Goal: Find specific page/section: Find specific page/section

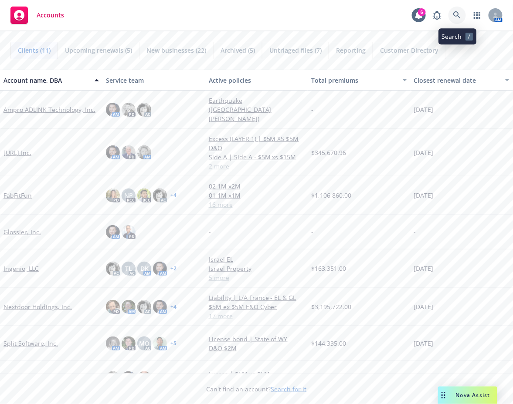
click at [461, 16] on icon at bounding box center [457, 15] width 8 height 8
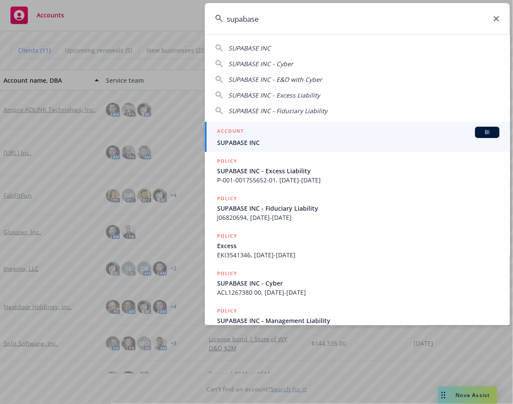
type input "supabase"
click at [304, 145] on span "SUPABASE INC" at bounding box center [358, 142] width 282 height 9
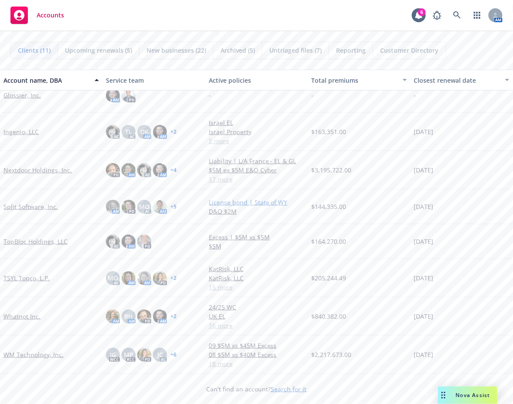
scroll to position [121, 0]
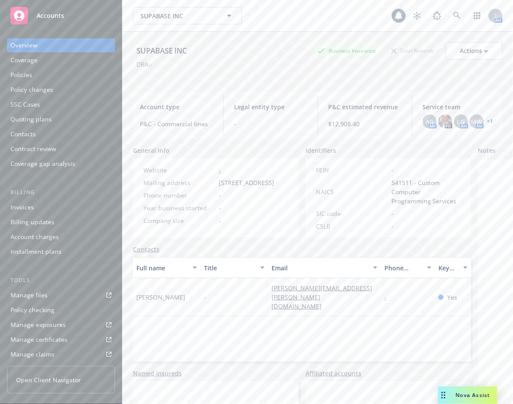
click at [21, 74] on div "Policies" at bounding box center [21, 75] width 22 height 14
